Goal: Transaction & Acquisition: Purchase product/service

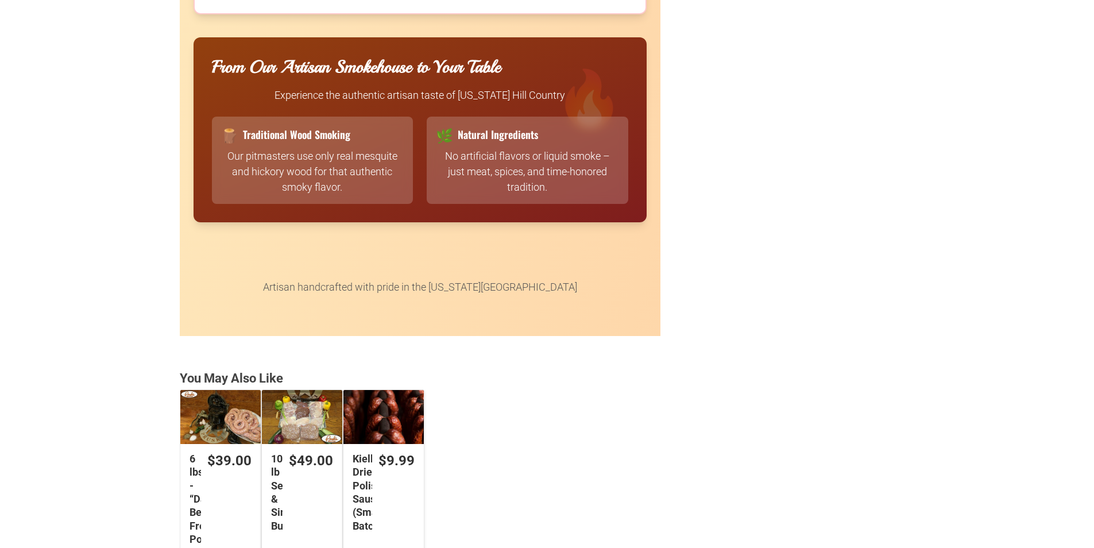
scroll to position [2814, 0]
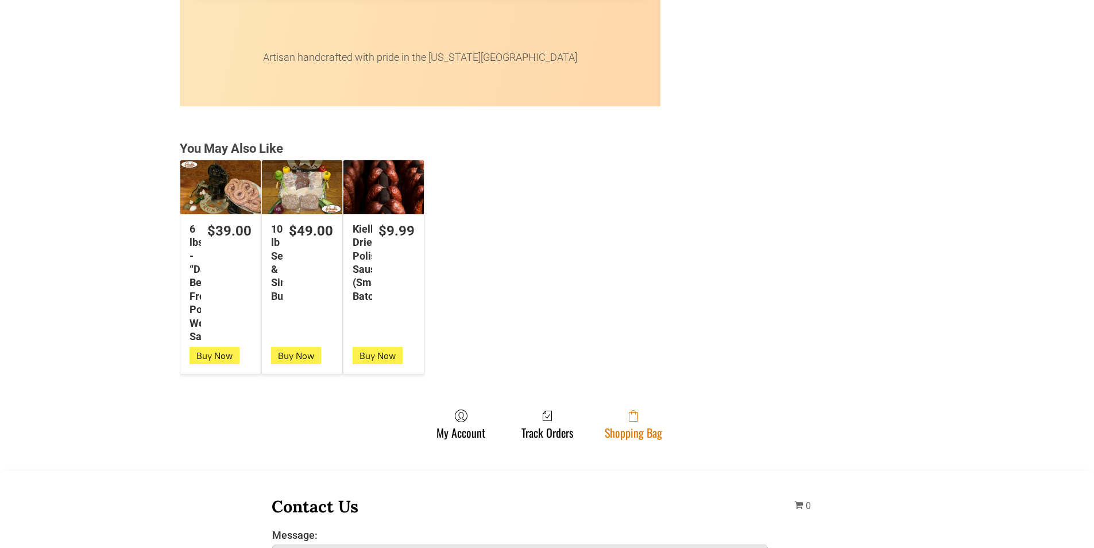
click at [656, 435] on link "Shopping Bag" at bounding box center [633, 424] width 69 height 30
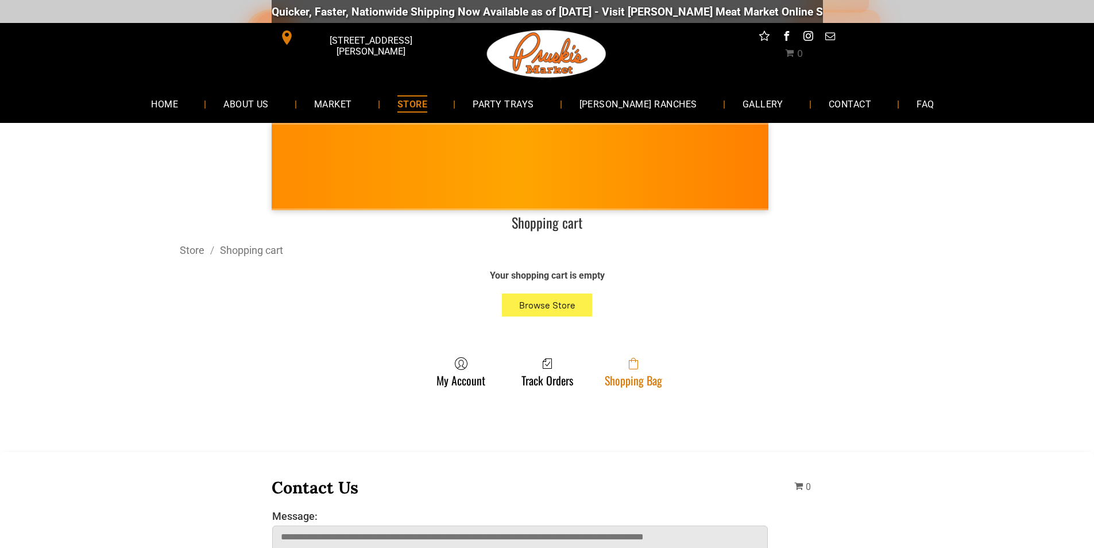
click at [650, 374] on link "Shopping Bag" at bounding box center [633, 372] width 69 height 30
click at [660, 381] on link "Shopping Bag" at bounding box center [633, 372] width 69 height 30
click at [627, 380] on link "Shopping Bag" at bounding box center [633, 372] width 69 height 30
